Goal: Task Accomplishment & Management: Manage account settings

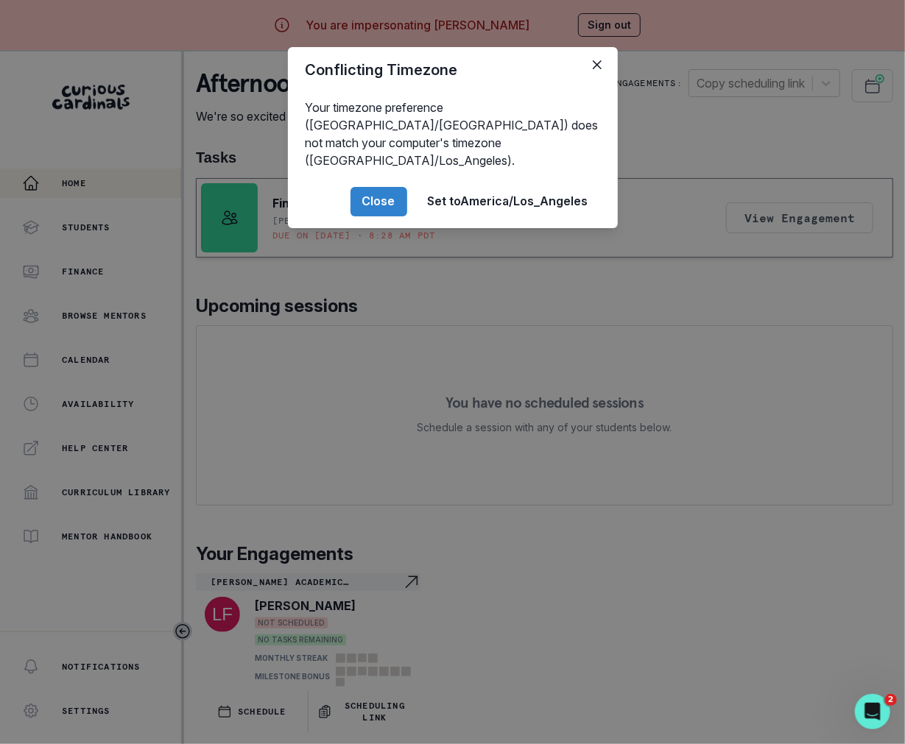
click at [446, 516] on div "Conflicting Timezone Your timezone preference (America/[GEOGRAPHIC_DATA]) does …" at bounding box center [452, 372] width 905 height 744
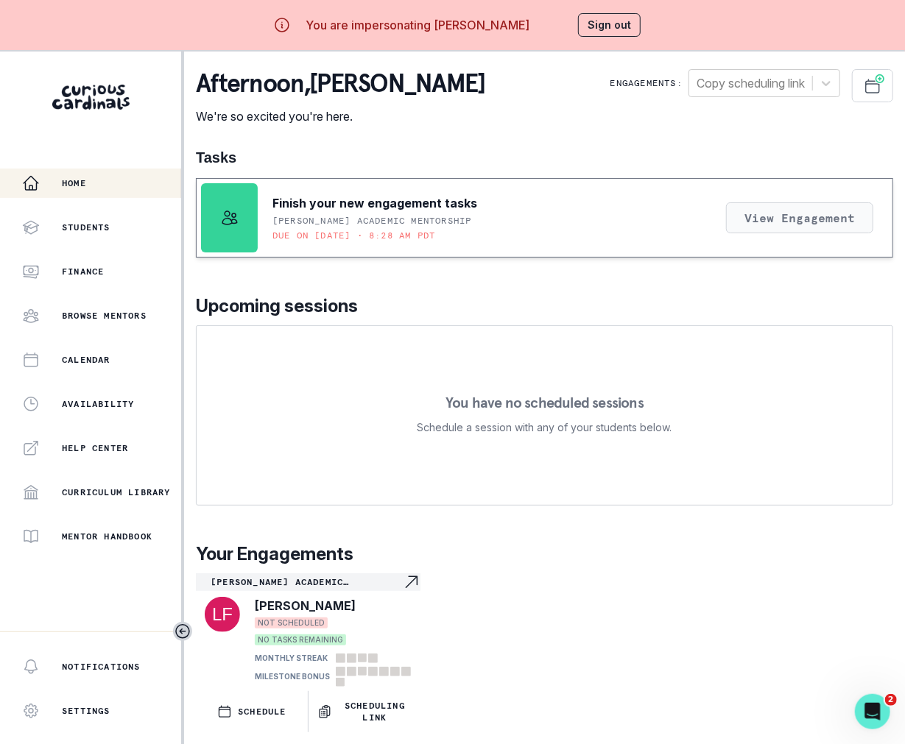
click at [780, 215] on button "View Engagement" at bounding box center [799, 217] width 147 height 31
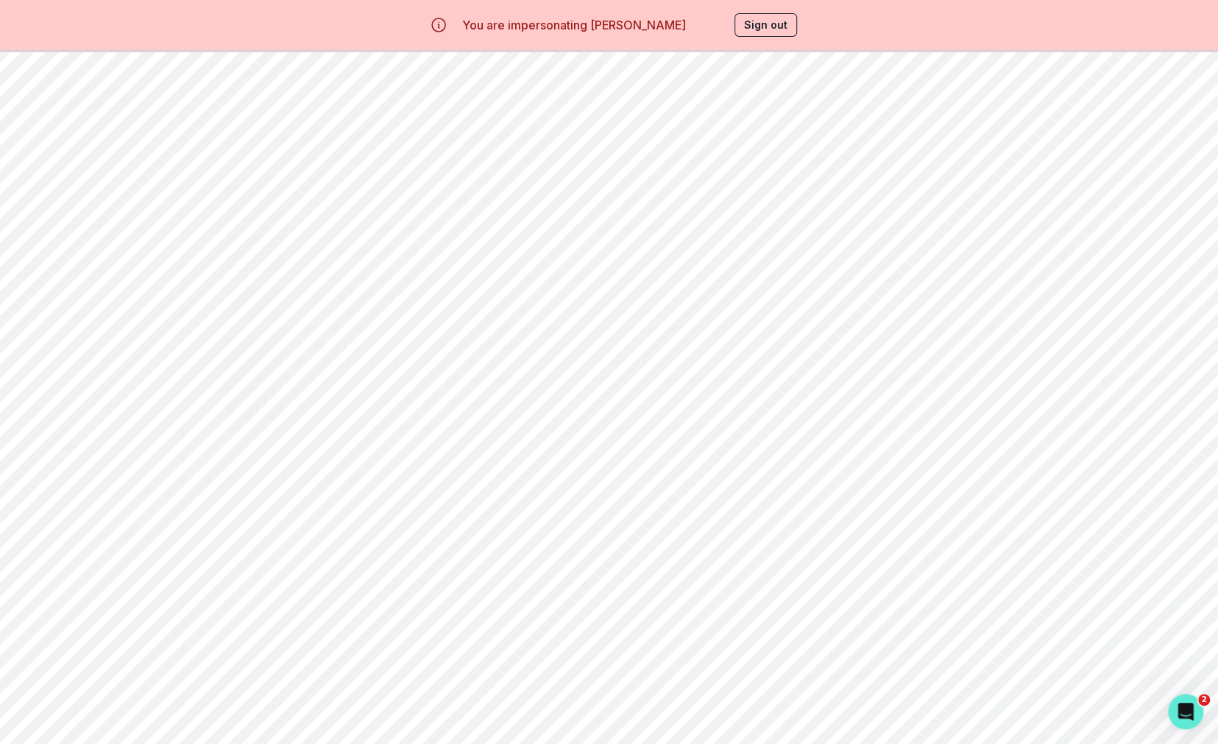
scroll to position [140, 0]
click at [851, 534] on p "[PHONE_NUMBER]" at bounding box center [882, 538] width 107 height 18
click at [874, 550] on div "Guardian: [PERSON_NAME] [PERSON_NAME][EMAIL_ADDRESS][DOMAIN_NAME] [PHONE_NUMBER…" at bounding box center [996, 565] width 373 height 154
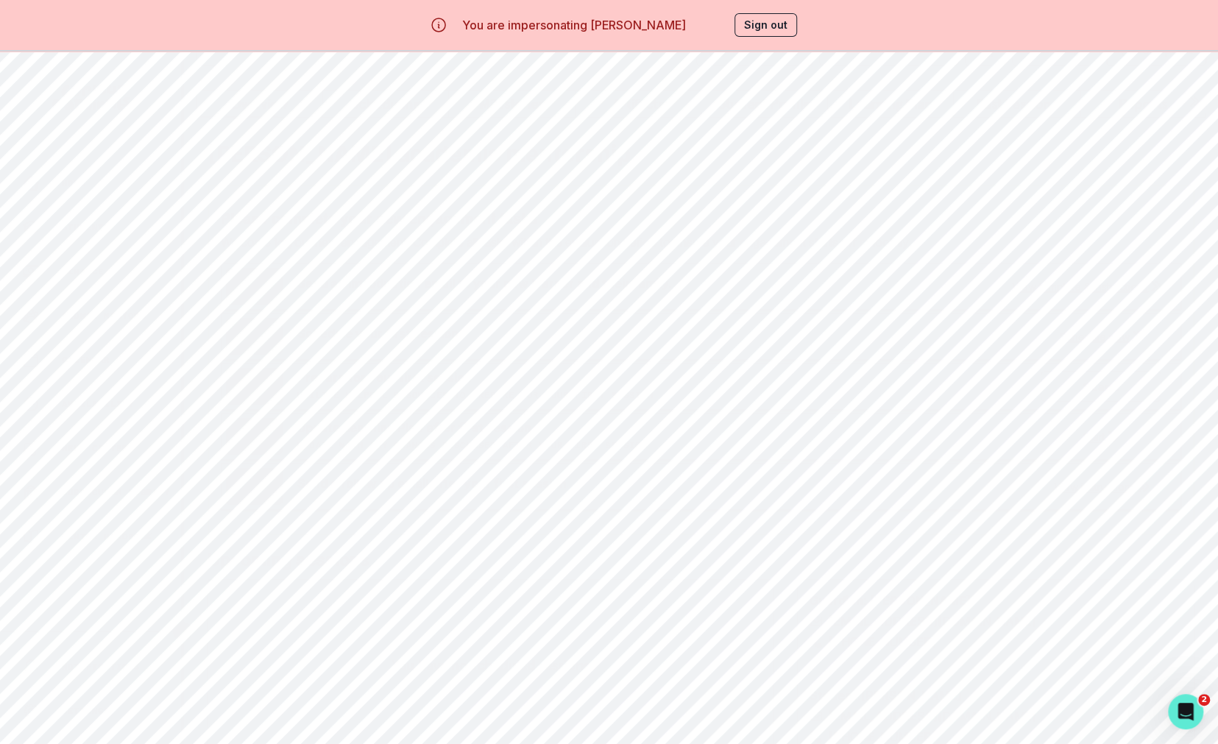
scroll to position [27, 0]
click at [904, 397] on button "Start" at bounding box center [1101, 395] width 121 height 31
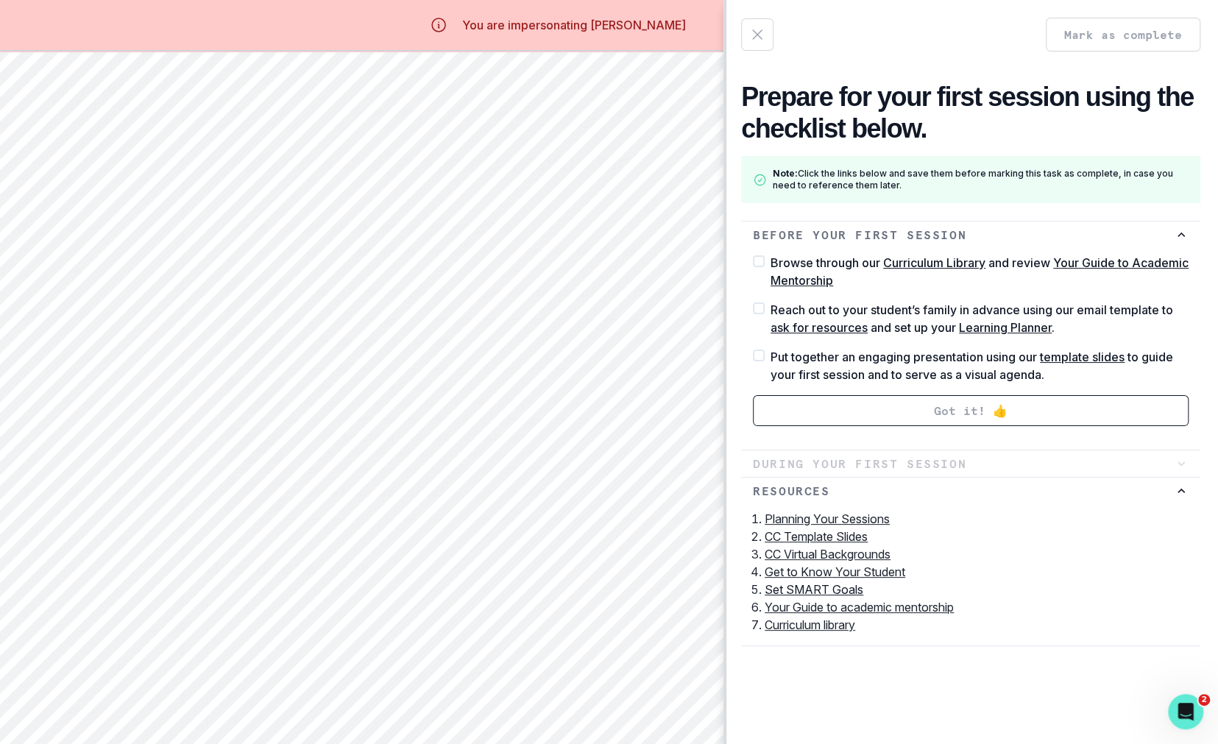
click at [829, 592] on link "Set SMART Goals" at bounding box center [814, 589] width 99 height 15
click at [671, 574] on div "Mark as complete Prepare for your first session using the checklist below. Note…" at bounding box center [609, 372] width 1218 height 744
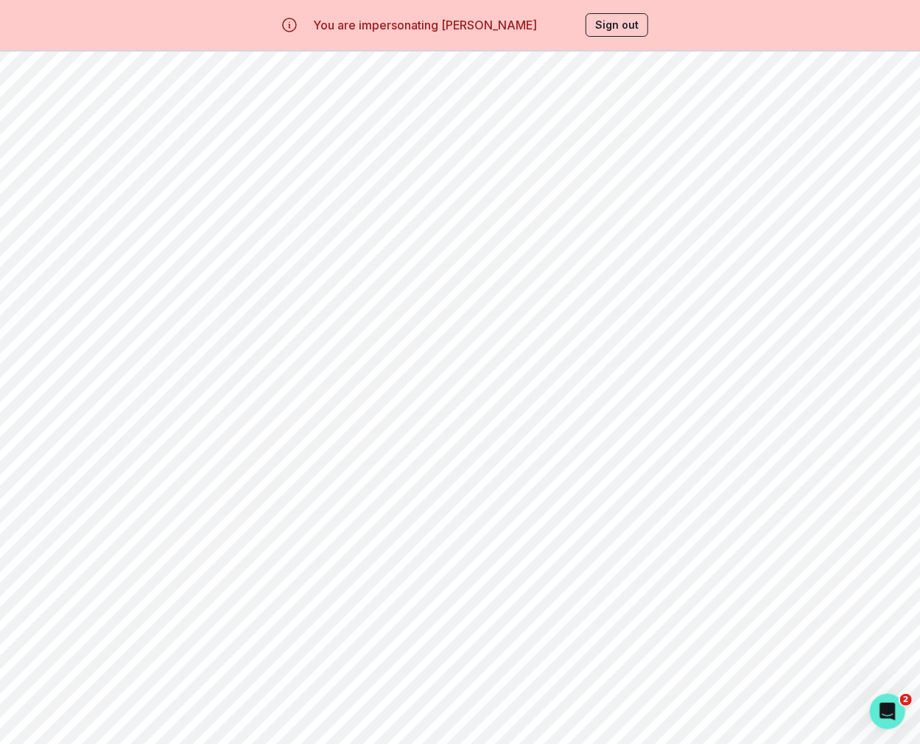
scroll to position [0, 0]
click at [590, 157] on div "[PERSON_NAME] academic mentorship Please complete your new engagement tasks Wel…" at bounding box center [552, 565] width 712 height 824
click at [585, 131] on button "Student Profile" at bounding box center [594, 140] width 117 height 28
click at [288, 410] on li "Study habits" at bounding box center [563, 411] width 616 height 18
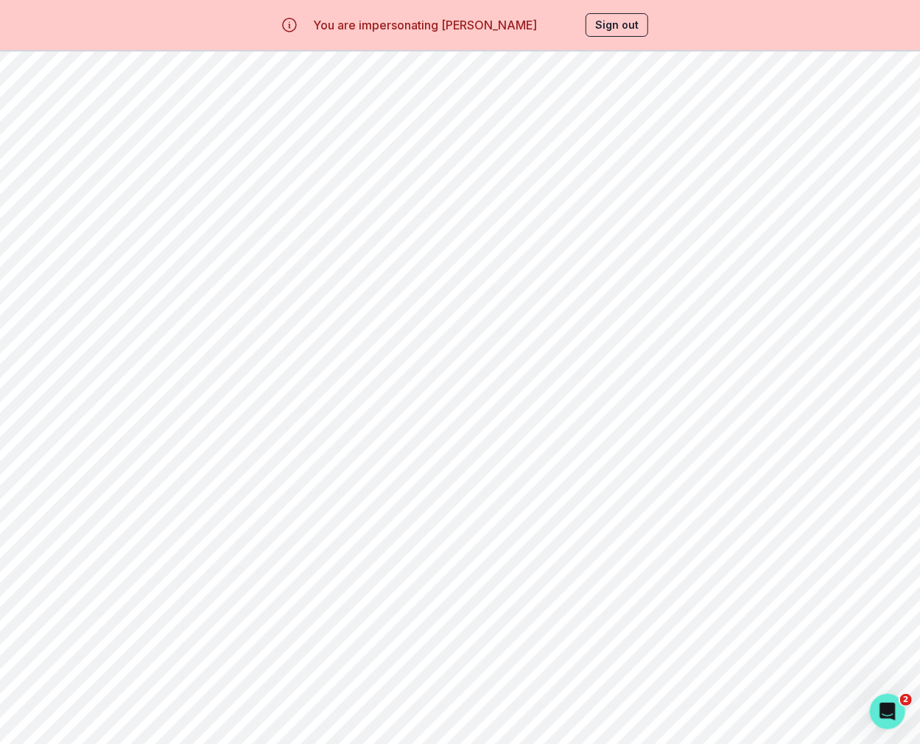
click at [288, 410] on li "Study habits" at bounding box center [563, 411] width 616 height 18
click at [296, 428] on li "Time management" at bounding box center [563, 429] width 616 height 18
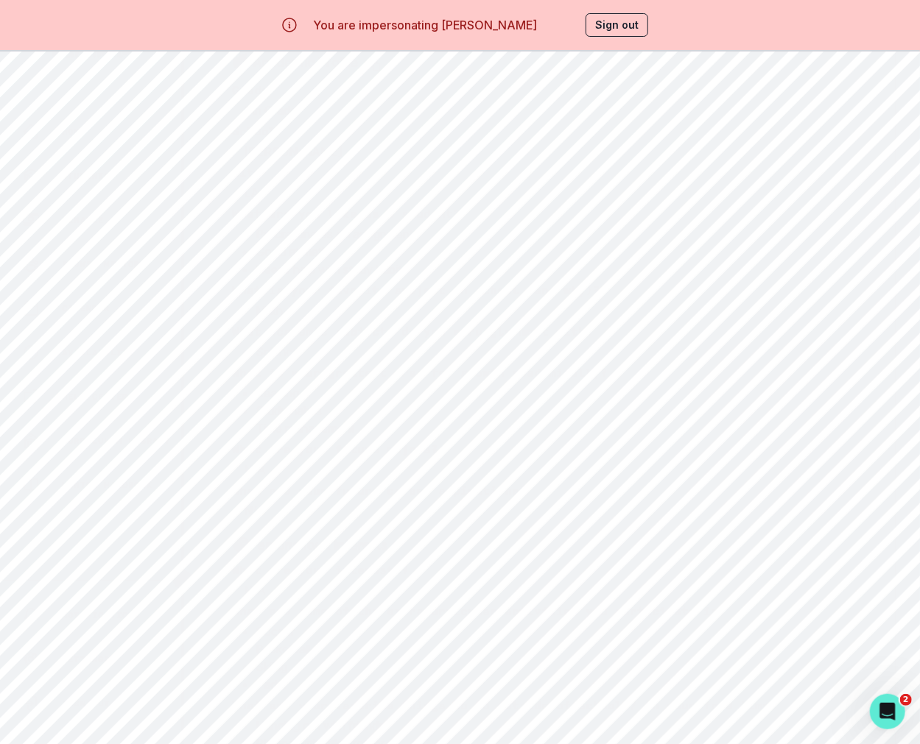
click at [289, 402] on li "Study habits" at bounding box center [563, 411] width 616 height 18
click at [314, 402] on li "Study habits" at bounding box center [563, 411] width 616 height 18
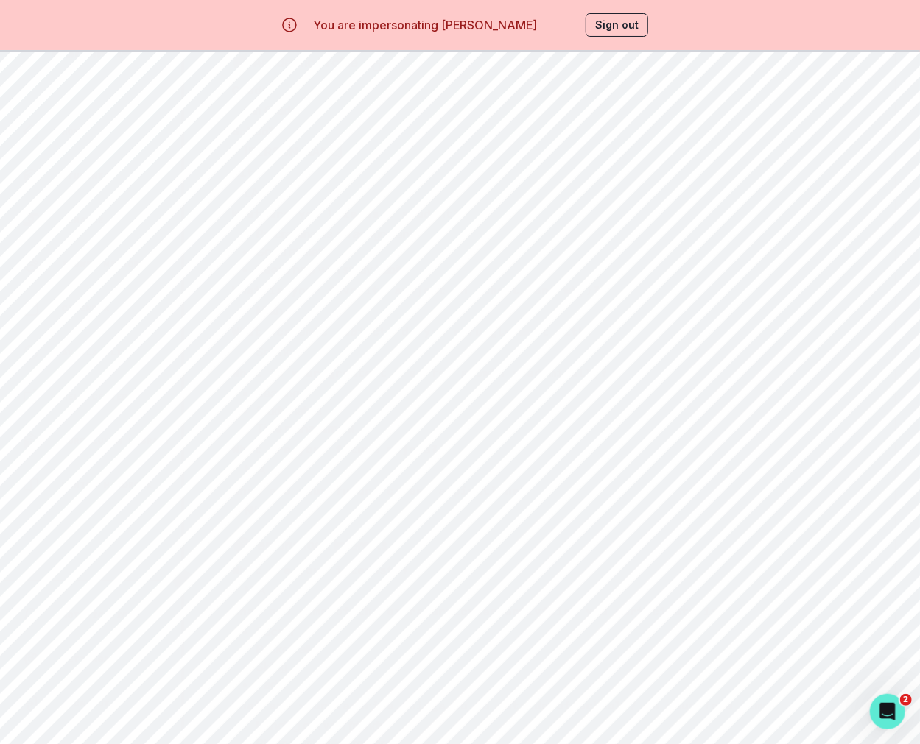
click at [352, 415] on li "Study habits" at bounding box center [563, 411] width 616 height 18
drag, startPoint x: 367, startPoint y: 436, endPoint x: 248, endPoint y: 414, distance: 120.6
click at [249, 414] on div "🍎 Academic Profile Grade 6th Grade School [GEOGRAPHIC_DATA] [GEOGRAPHIC_DATA] W…" at bounding box center [552, 286] width 640 height 465
click at [255, 414] on li "Study habits" at bounding box center [563, 411] width 616 height 18
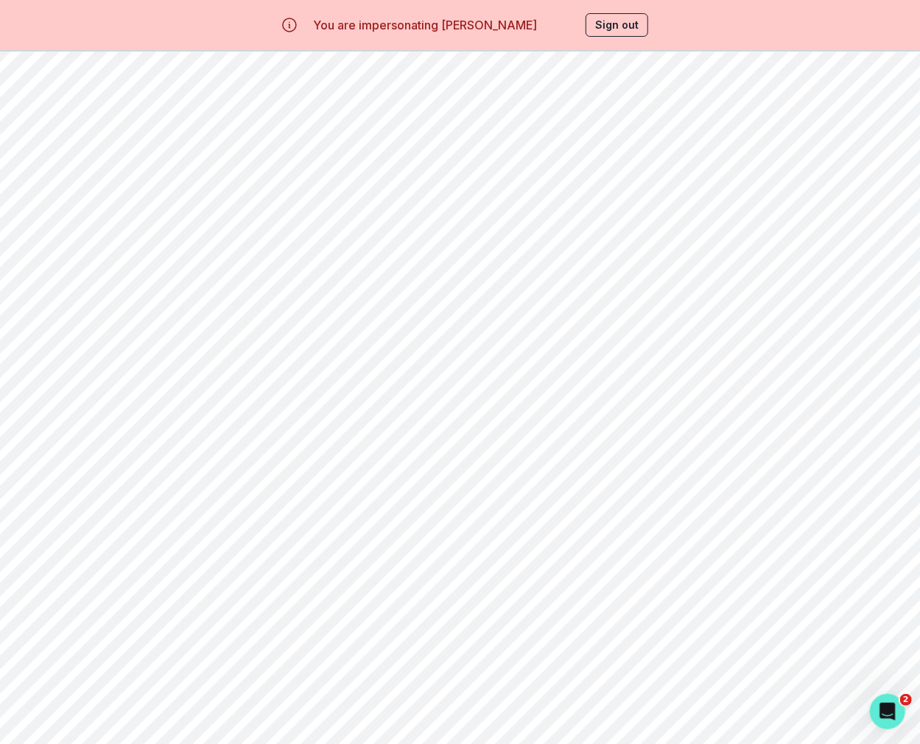
click at [253, 419] on p "What is your favorite subject in school (and why)?" at bounding box center [552, 423] width 640 height 12
click at [202, 91] on div "button" at bounding box center [212, 86] width 31 height 18
click at [101, 202] on div "Home Students Finance Browse Mentors Calendar Availability Help Center Curricul…" at bounding box center [90, 360] width 181 height 383
click at [88, 195] on button "Home" at bounding box center [90, 183] width 181 height 29
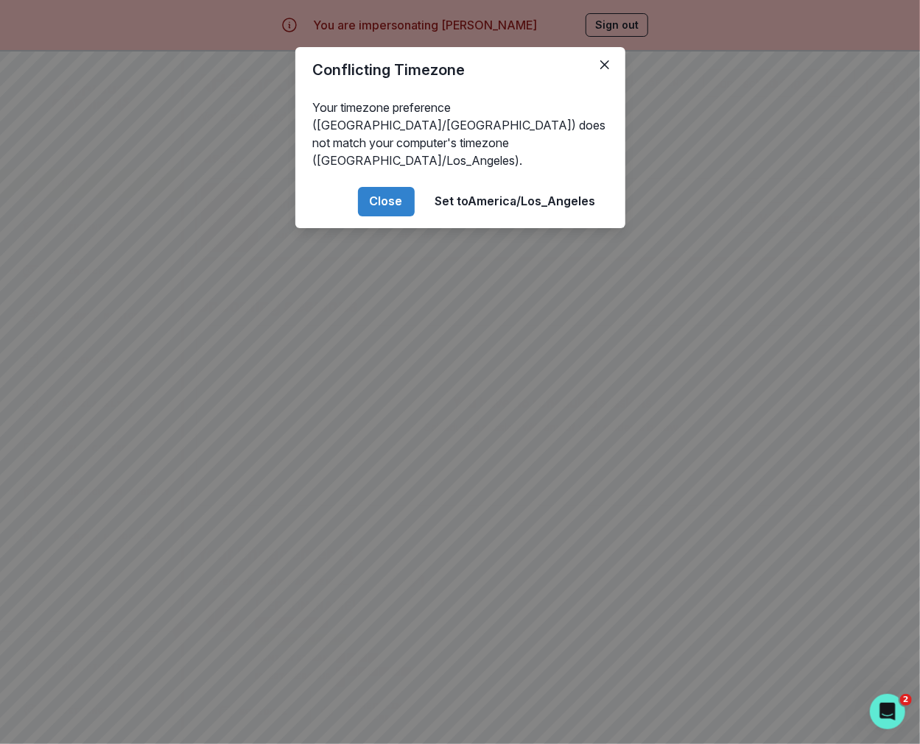
click at [345, 318] on div "Conflicting Timezone Your timezone preference (America/[GEOGRAPHIC_DATA]) does …" at bounding box center [460, 372] width 920 height 744
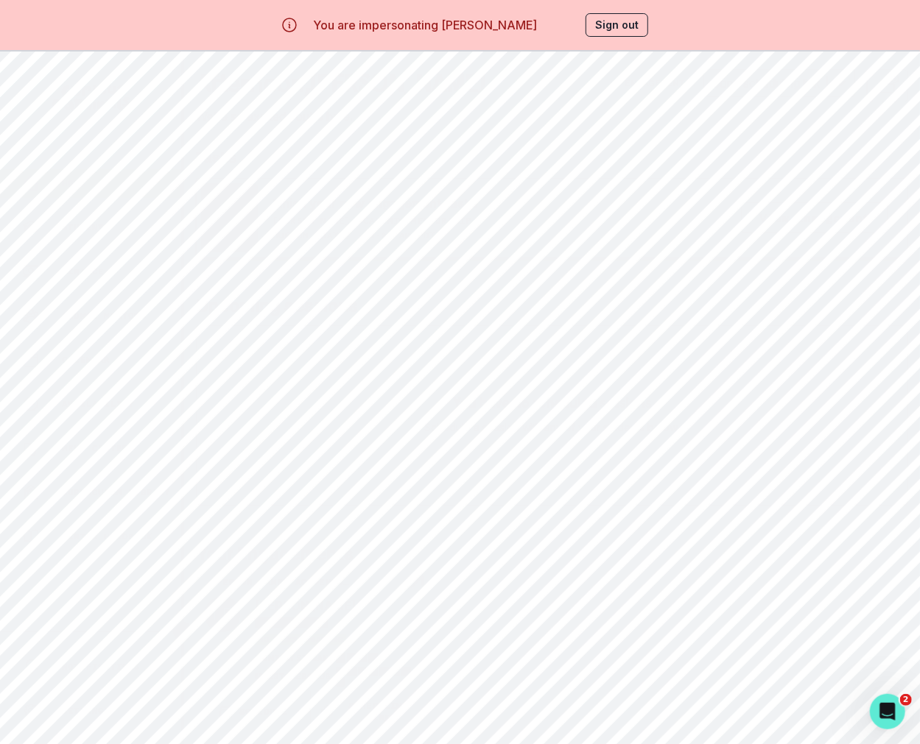
click at [842, 84] on icon at bounding box center [840, 83] width 9 height 5
click at [778, 125] on div "[PERSON_NAME] academic mentorship" at bounding box center [779, 129] width 152 height 47
click at [619, 35] on button "Sign out" at bounding box center [616, 25] width 63 height 24
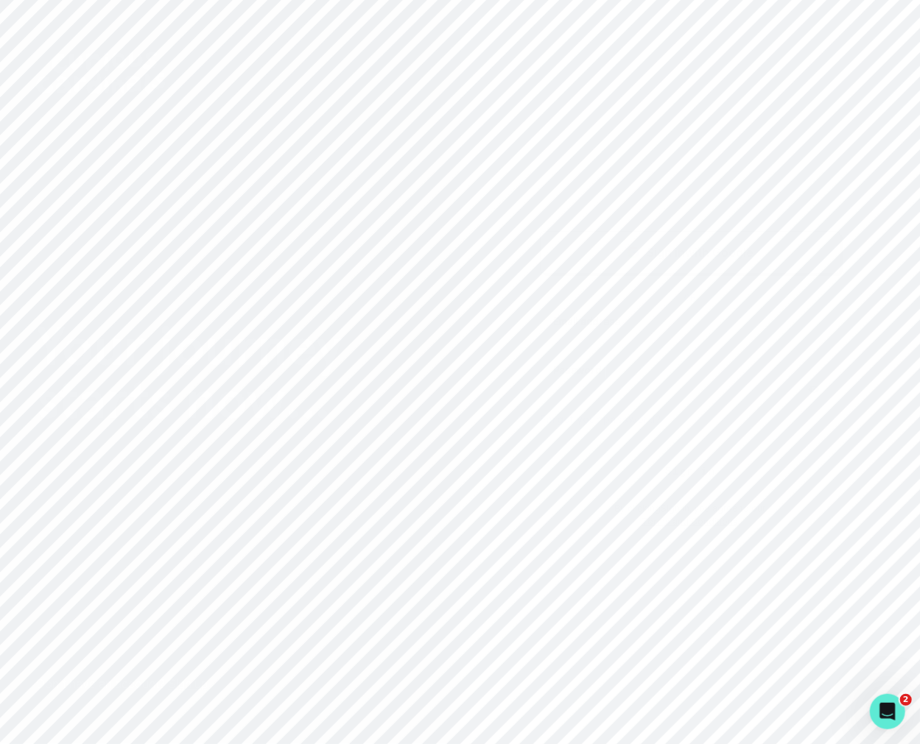
type input "[PERSON_NAME][EMAIL_ADDRESS][DOMAIN_NAME]"
click at [629, 495] on div "By clicking Sign In , you agree to our Terms and Conditions" at bounding box center [690, 512] width 300 height 34
click at [613, 481] on button "Sign in" at bounding box center [690, 470] width 300 height 43
